Goal: Find specific page/section: Find specific page/section

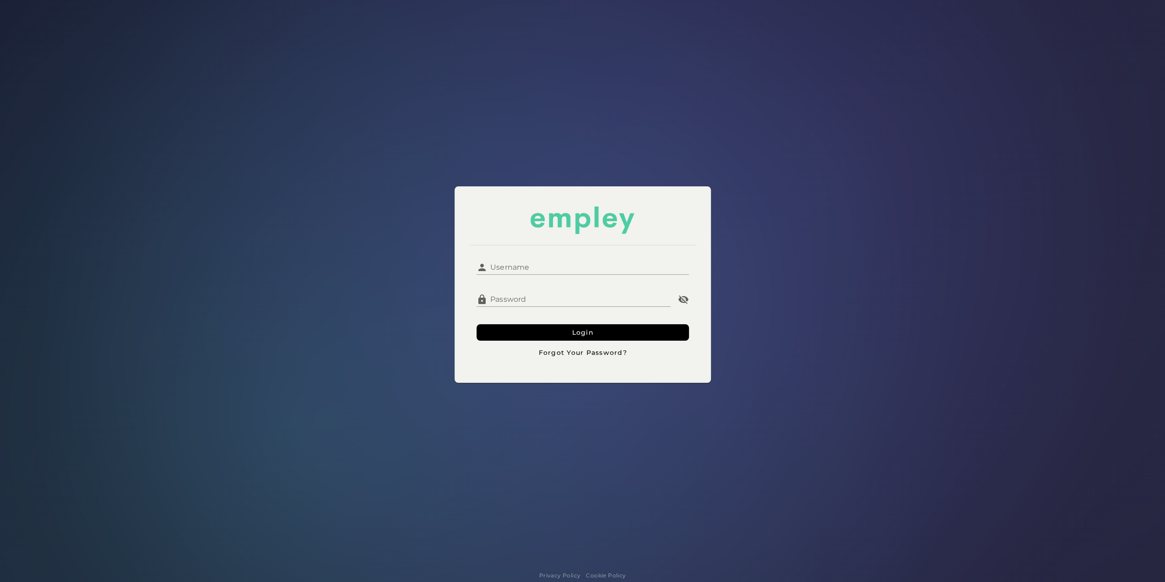
click at [530, 262] on input "Username" at bounding box center [588, 264] width 201 height 22
type input "**********"
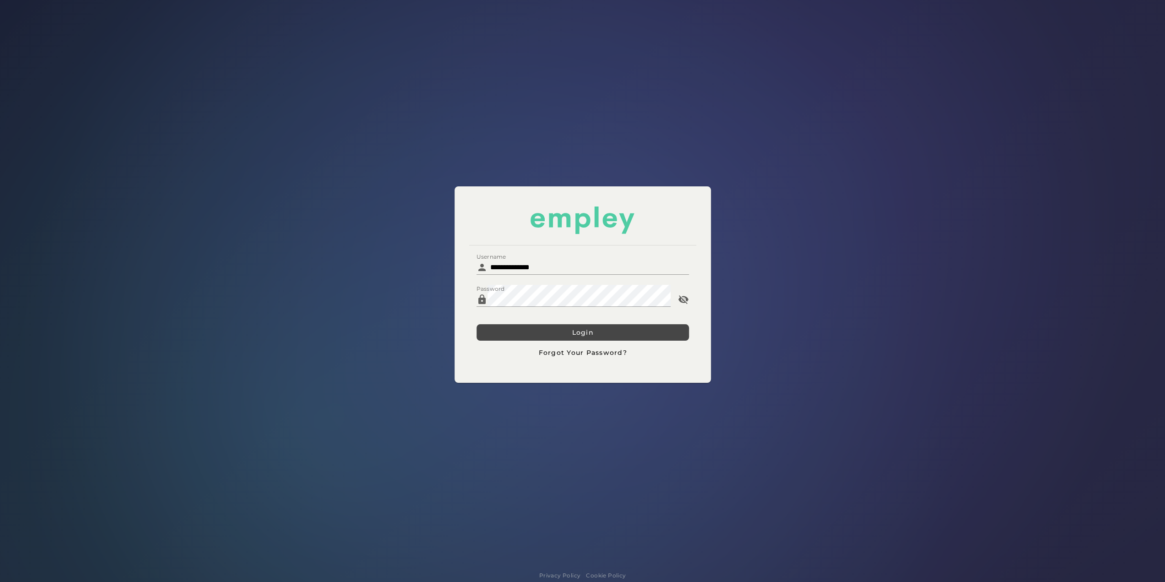
click at [506, 334] on button "Login" at bounding box center [583, 332] width 212 height 16
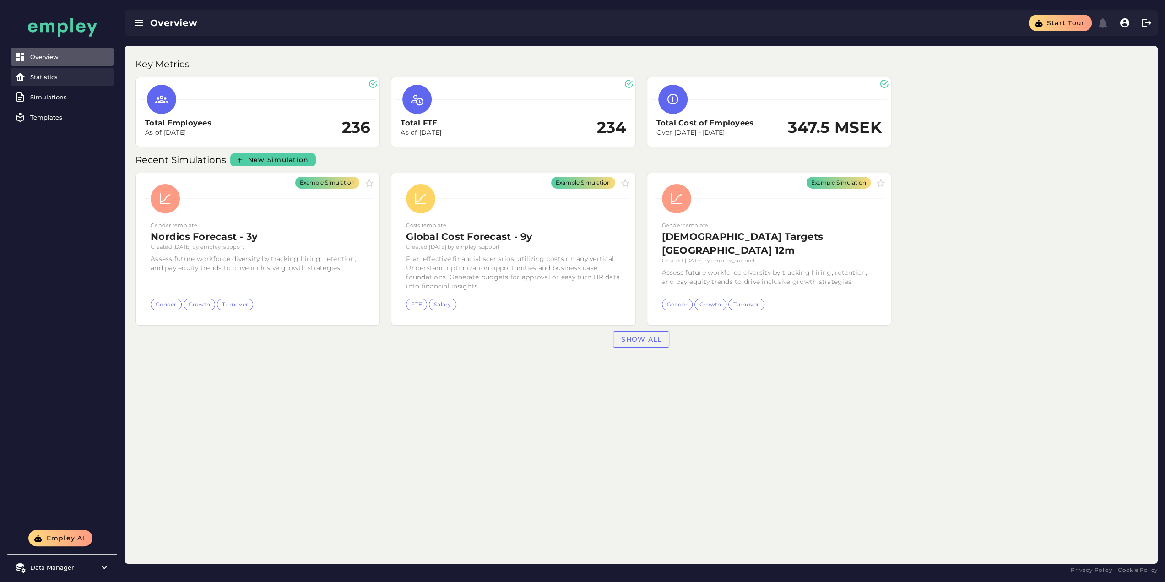
click at [65, 74] on div "Statistics" at bounding box center [70, 76] width 80 height 7
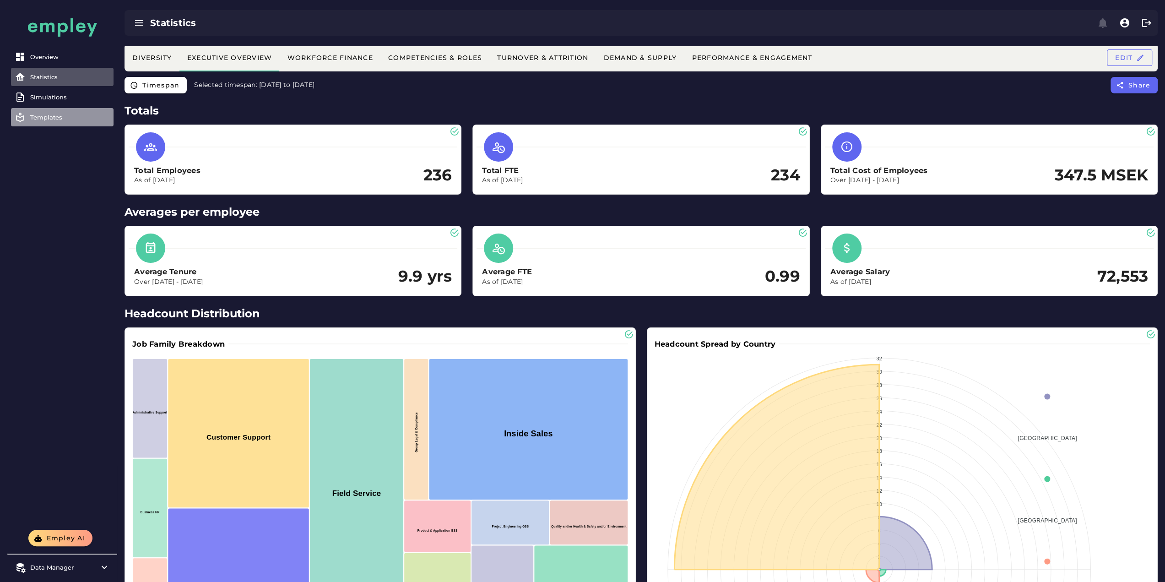
click at [52, 114] on div "Templates" at bounding box center [70, 117] width 80 height 7
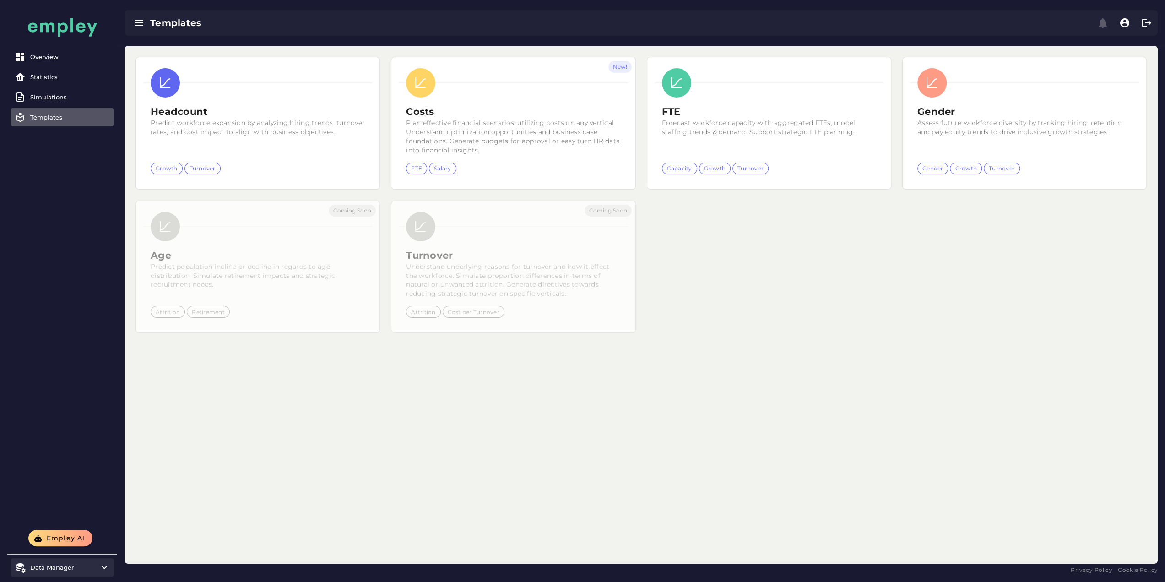
click at [88, 558] on item\) "Data Manager" at bounding box center [62, 567] width 103 height 18
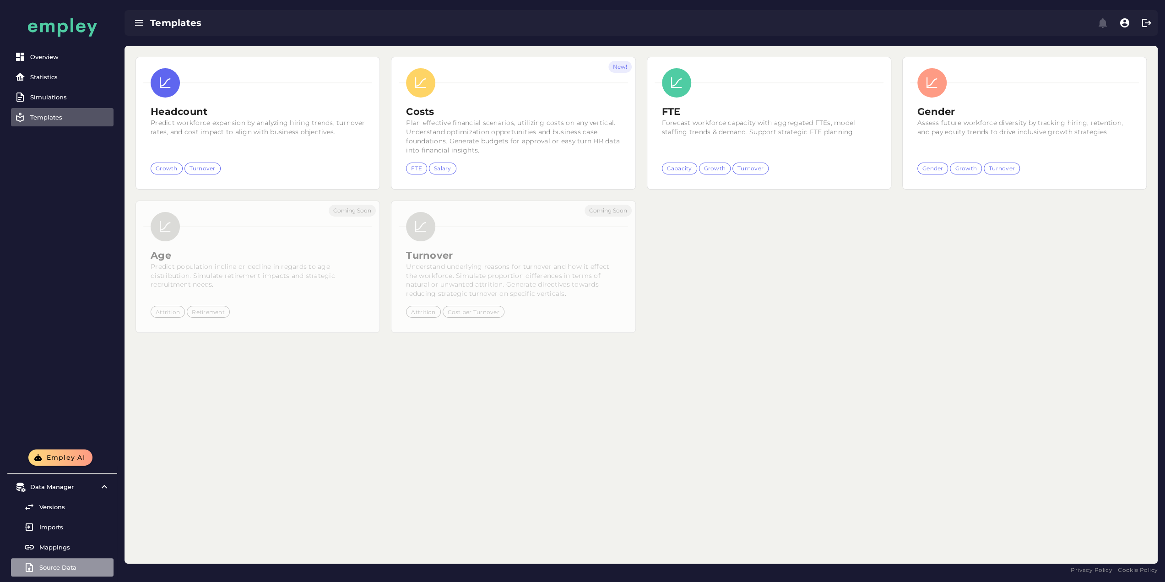
click at [56, 566] on div "Source Data" at bounding box center [74, 567] width 71 height 7
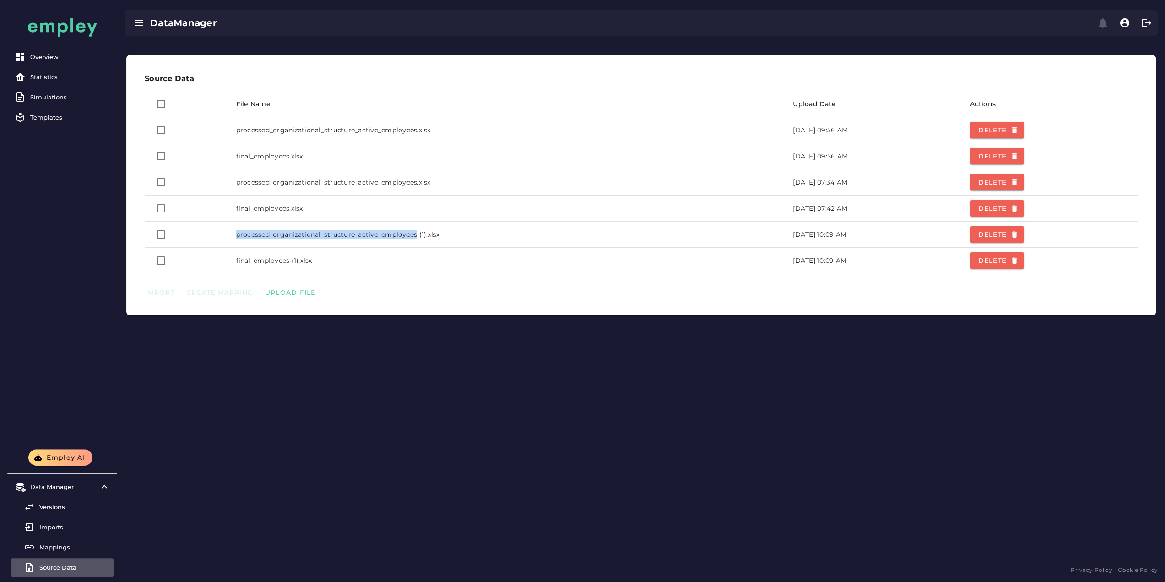
drag, startPoint x: 408, startPoint y: 234, endPoint x: 218, endPoint y: 227, distance: 190.6
click at [218, 227] on tr "processed_organizational_structure_active_employees (1).xlsx [DATE] 10:09 AM De…" at bounding box center [641, 235] width 993 height 26
copy td "processed_organizational_structure_active_employees"
click at [361, 248] on td "final_employees (1).xlsx" at bounding box center [507, 261] width 557 height 26
drag, startPoint x: 410, startPoint y: 234, endPoint x: 172, endPoint y: 238, distance: 238.2
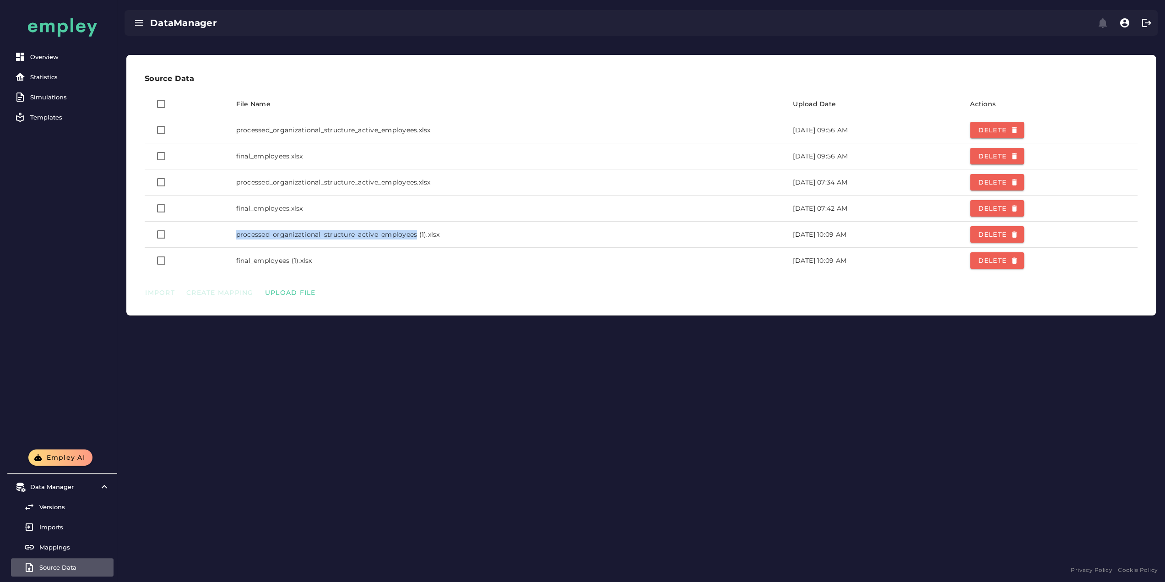
click at [172, 238] on tr "processed_organizational_structure_active_employees (1).xlsx [DATE] 10:09 AM De…" at bounding box center [641, 235] width 993 height 26
copy td "processed_organizational_structure_active_employees"
click at [527, 346] on div "Source Data File Name Upload Date Actions processed_organizational_structure_ac…" at bounding box center [641, 305] width 1048 height 518
